Goal: Find specific page/section: Find specific page/section

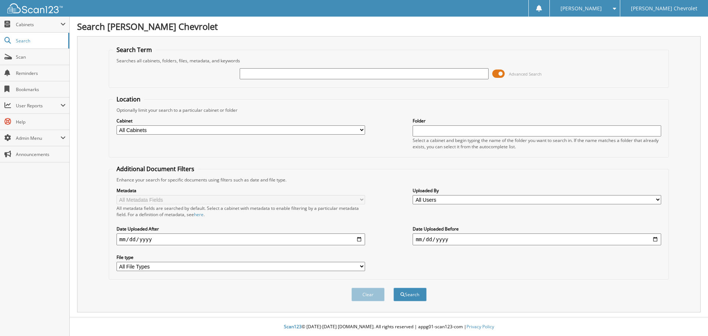
click at [290, 75] on input "text" at bounding box center [364, 73] width 249 height 11
type input "6"
type input "601753"
click at [393, 288] on button "Search" at bounding box center [409, 295] width 33 height 14
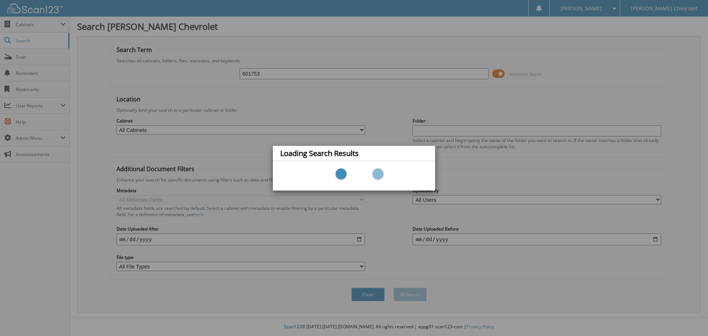
click at [183, 202] on div "Loading Search Results" at bounding box center [354, 168] width 708 height 336
click at [451, 167] on div "Loading Search Results" at bounding box center [354, 168] width 708 height 336
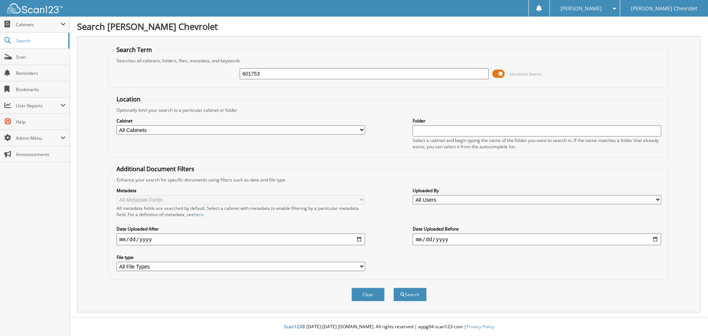
type input "601753"
click at [393, 288] on button "Search" at bounding box center [409, 295] width 33 height 14
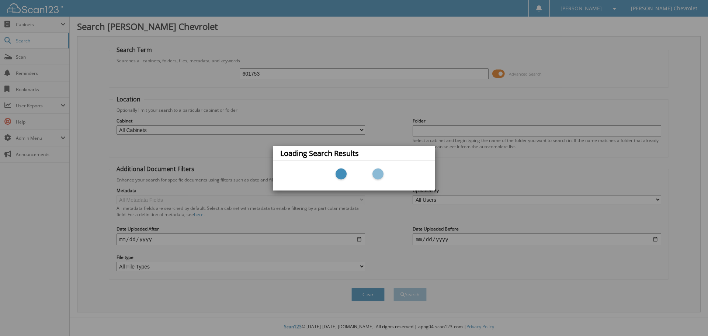
click at [240, 140] on div "Loading Search Results" at bounding box center [354, 168] width 708 height 336
click at [133, 34] on div "Loading Search Results" at bounding box center [354, 168] width 708 height 336
drag, startPoint x: 459, startPoint y: 59, endPoint x: 461, endPoint y: 79, distance: 20.7
click at [458, 62] on div "Loading Search Results" at bounding box center [354, 168] width 708 height 336
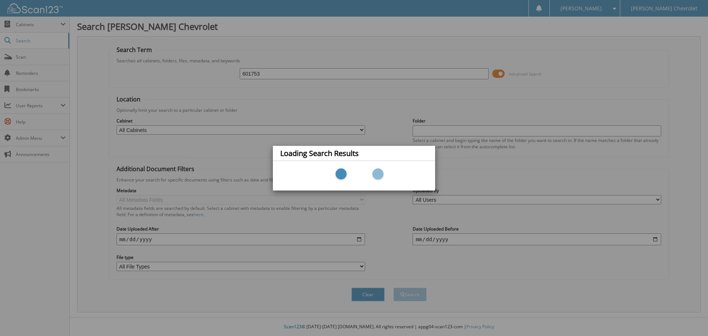
click at [499, 135] on div "Loading Search Results" at bounding box center [354, 168] width 708 height 336
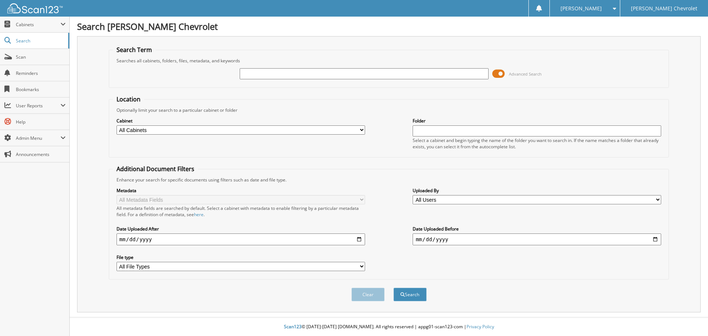
click at [274, 77] on input "text" at bounding box center [364, 73] width 249 height 11
type input "601753"
click at [393, 288] on button "Search" at bounding box center [409, 295] width 33 height 14
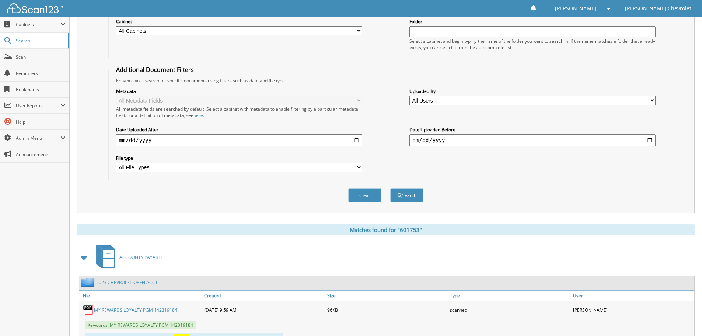
scroll to position [129, 0]
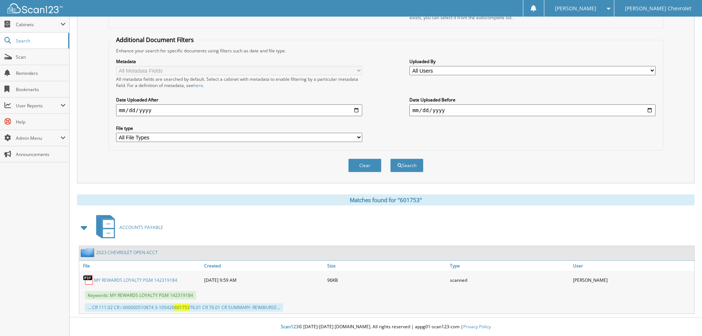
click at [90, 279] on img at bounding box center [88, 279] width 11 height 11
drag, startPoint x: 156, startPoint y: 278, endPoint x: 160, endPoint y: 282, distance: 6.0
click at [157, 279] on link "MY REWARDS LOYALTY PGM 142319184" at bounding box center [135, 280] width 83 height 6
click at [22, 39] on span "Search" at bounding box center [40, 41] width 49 height 6
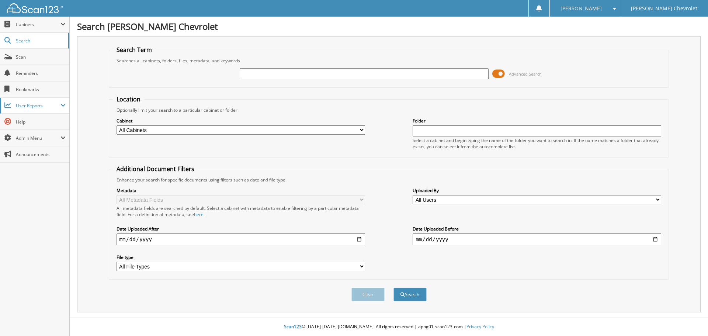
click at [39, 106] on span "User Reports" at bounding box center [38, 106] width 45 height 6
